Goal: Navigation & Orientation: Find specific page/section

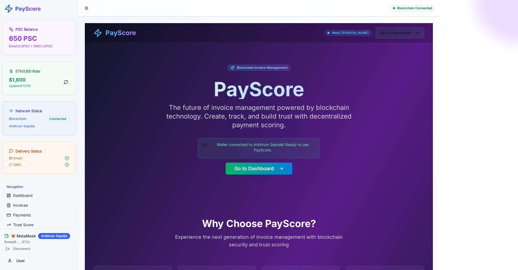
click at [393, 32] on button "Go to Dashboard" at bounding box center [400, 32] width 48 height 11
click at [33, 202] on link "Invoices" at bounding box center [38, 205] width 69 height 9
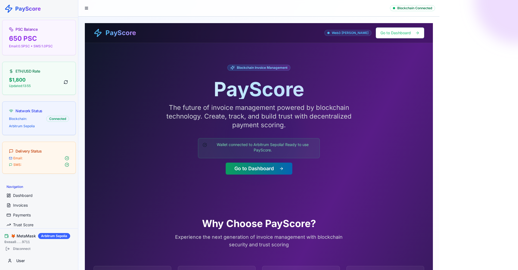
click at [271, 171] on button "Go to Dashboard" at bounding box center [259, 169] width 67 height 12
click at [264, 170] on button "Go to Dashboard" at bounding box center [259, 169] width 67 height 12
click at [263, 170] on button "Go to Dashboard" at bounding box center [259, 169] width 67 height 12
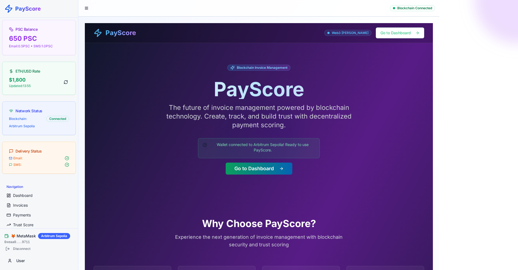
click at [263, 171] on button "Go to Dashboard" at bounding box center [259, 169] width 67 height 12
click at [262, 171] on button "Go to Dashboard" at bounding box center [259, 169] width 67 height 12
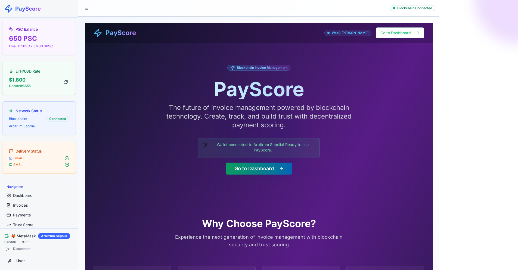
click at [262, 171] on button "Go to Dashboard" at bounding box center [259, 169] width 67 height 12
drag, startPoint x: 262, startPoint y: 171, endPoint x: 239, endPoint y: 167, distance: 22.9
click at [262, 171] on button "Go to Dashboard" at bounding box center [259, 169] width 67 height 12
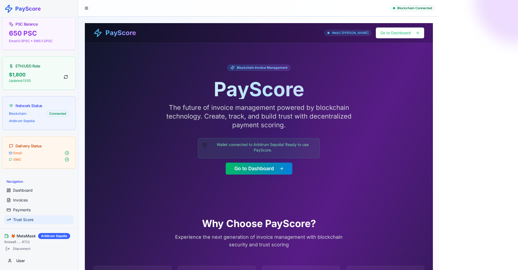
click at [29, 219] on span "Trust Score" at bounding box center [23, 219] width 20 height 5
click at [23, 209] on span "Payments" at bounding box center [22, 209] width 18 height 5
click at [28, 191] on span "Dashboard" at bounding box center [23, 190] width 20 height 5
click at [24, 200] on span "Invoices" at bounding box center [20, 199] width 15 height 5
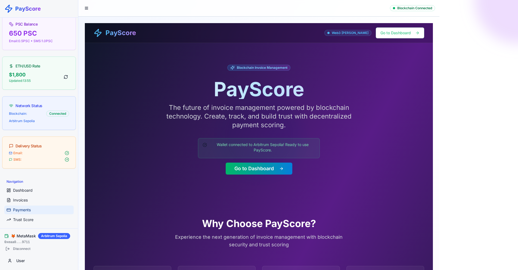
click at [22, 206] on link "Payments" at bounding box center [38, 209] width 69 height 9
